Goal: Check status: Check status

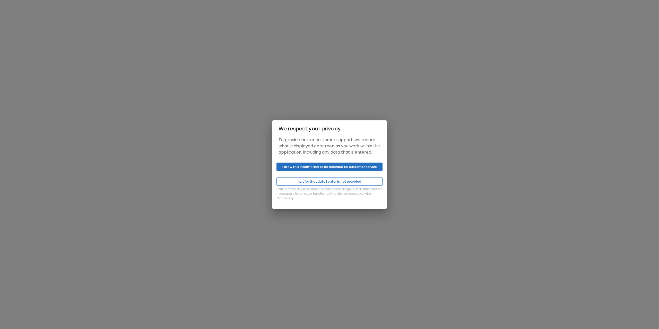
click at [322, 186] on button "I prefer that data I enter is not recorded" at bounding box center [329, 181] width 106 height 8
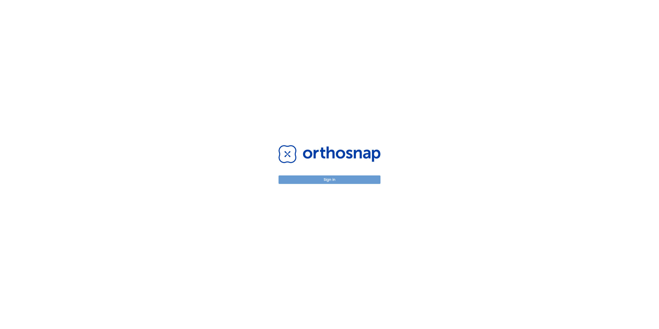
click at [338, 177] on button "Sign in" at bounding box center [329, 180] width 102 height 8
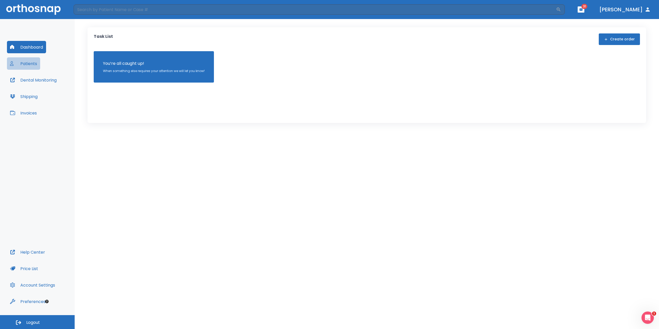
click at [27, 64] on button "Patients" at bounding box center [23, 63] width 33 height 12
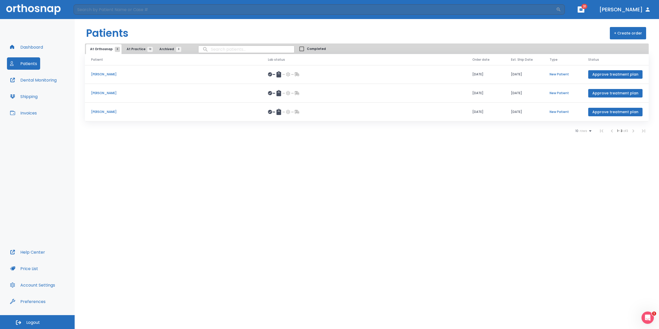
click at [133, 49] on span "At Practice 13" at bounding box center [138, 49] width 23 height 5
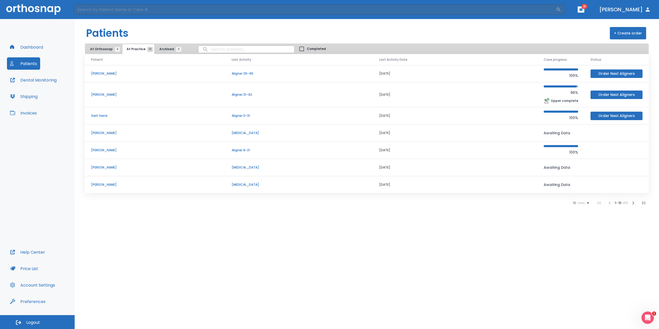
click at [116, 95] on p "[PERSON_NAME]" at bounding box center [155, 94] width 128 height 5
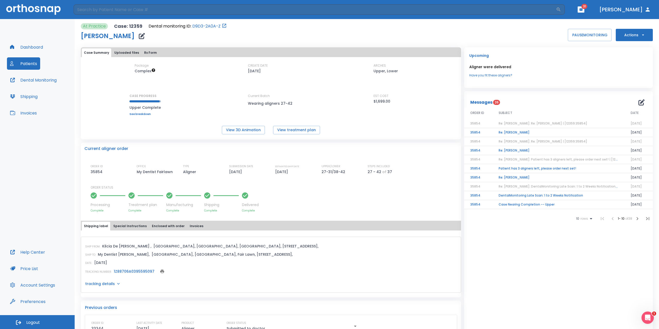
click at [568, 125] on span "Re: [PERSON_NAME]: Re: [PERSON_NAME] | [12359:35854]" at bounding box center [543, 123] width 89 height 4
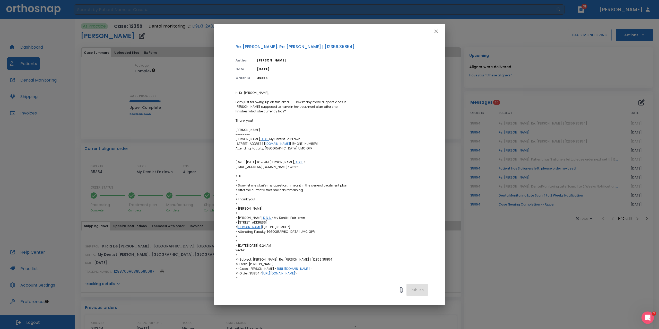
click at [437, 31] on icon "button" at bounding box center [436, 31] width 6 height 6
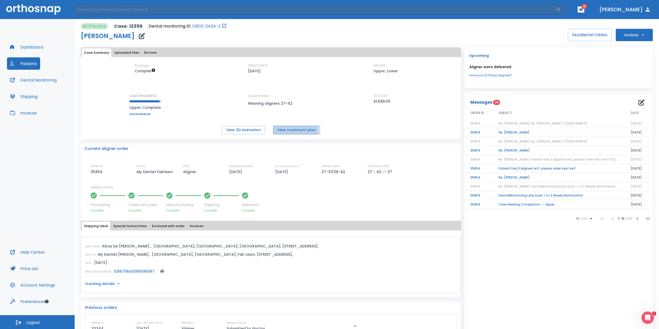
click at [294, 130] on button "View treatment plan" at bounding box center [296, 130] width 47 height 8
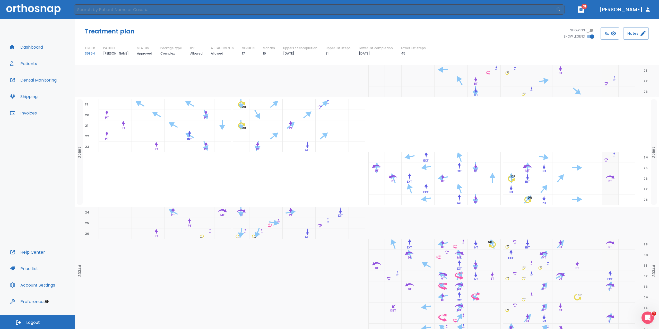
scroll to position [440, 0]
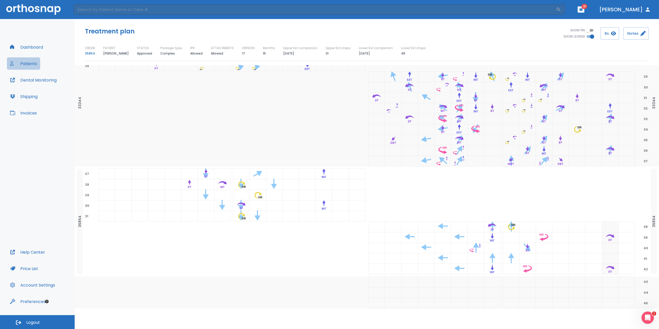
click at [31, 59] on button "Patients" at bounding box center [23, 63] width 33 height 12
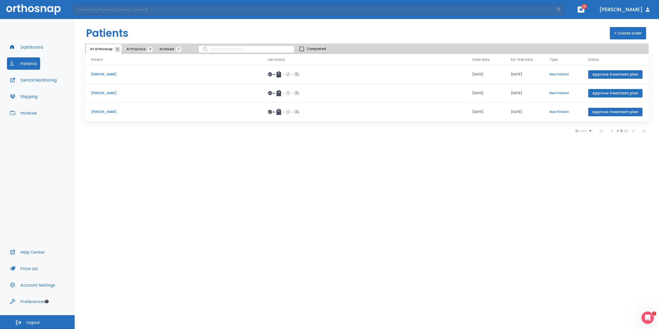
click at [129, 52] on button "At Practice 13" at bounding box center [139, 49] width 32 height 10
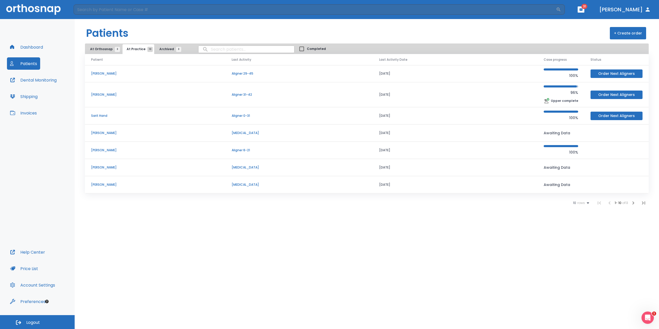
click at [108, 94] on p "[PERSON_NAME]" at bounding box center [155, 94] width 128 height 5
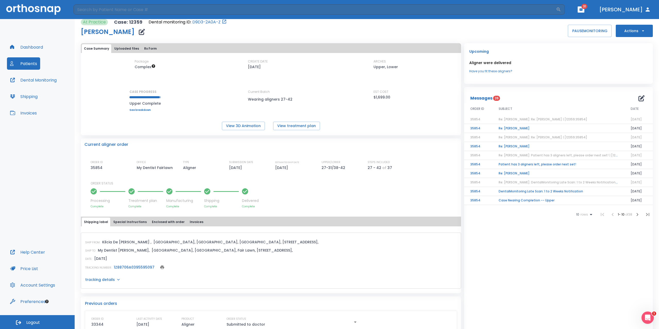
scroll to position [7, 0]
